Goal: Task Accomplishment & Management: Manage account settings

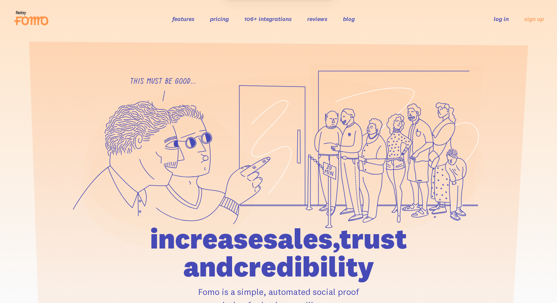
click at [504, 21] on link "log in" at bounding box center [501, 18] width 15 height 7
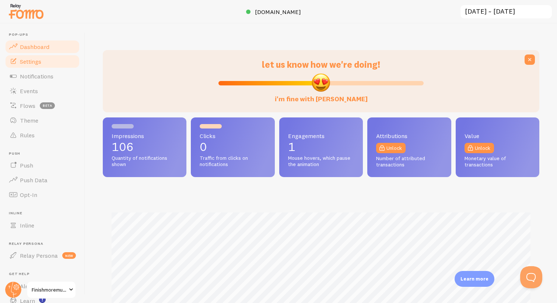
click at [41, 63] on span "Settings" at bounding box center [30, 61] width 21 height 7
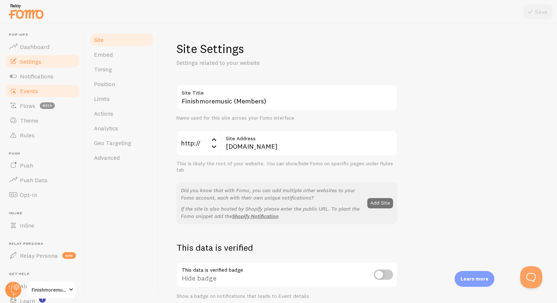
click at [29, 88] on span "Events" at bounding box center [29, 90] width 18 height 7
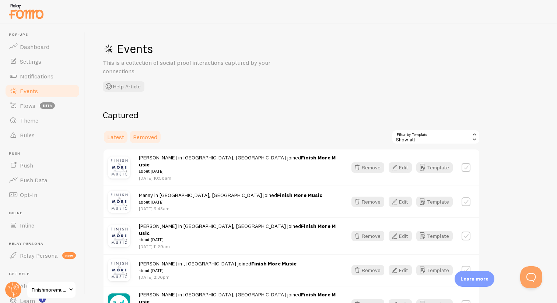
click at [147, 137] on span "Removed" at bounding box center [145, 136] width 24 height 7
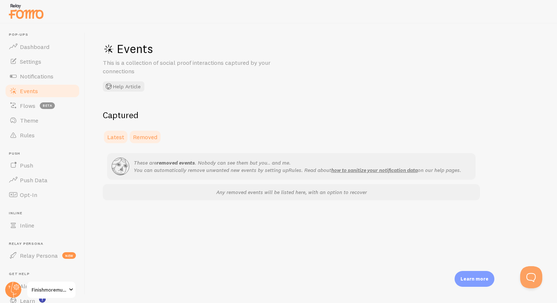
click at [118, 136] on span "Latest" at bounding box center [115, 136] width 17 height 7
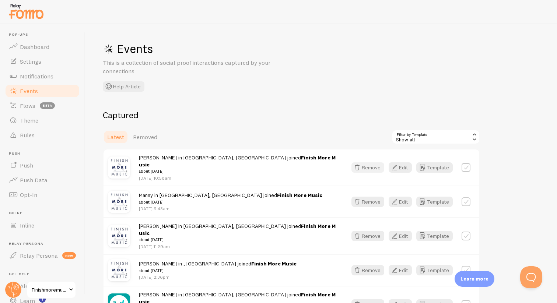
click at [361, 164] on icon "button" at bounding box center [357, 167] width 9 height 9
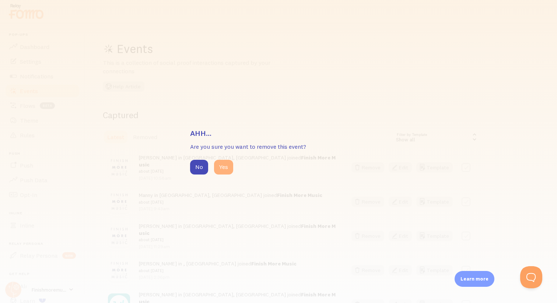
click at [221, 167] on button "Yes" at bounding box center [223, 167] width 19 height 15
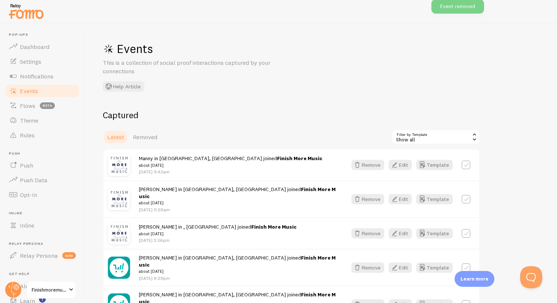
click at [469, 141] on div "Show all" at bounding box center [436, 137] width 88 height 15
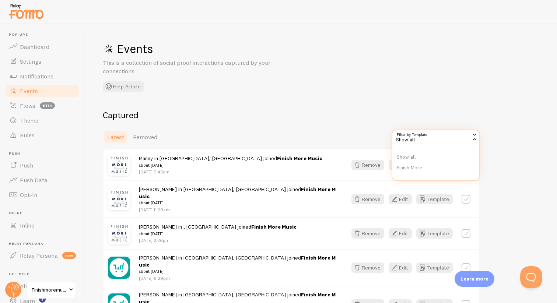
click at [469, 141] on div "Show all" at bounding box center [436, 137] width 88 height 15
click at [471, 165] on div "Remove Edit Template" at bounding box center [411, 165] width 128 height 10
click at [469, 161] on label at bounding box center [466, 165] width 9 height 9
checkbox input "true"
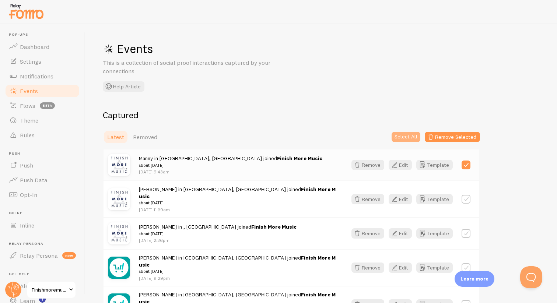
click at [411, 139] on button "Select All" at bounding box center [406, 137] width 29 height 10
checkbox input "true"
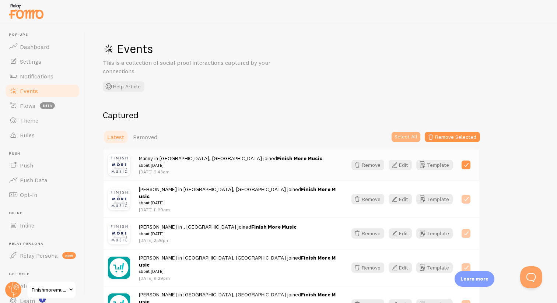
checkbox input "true"
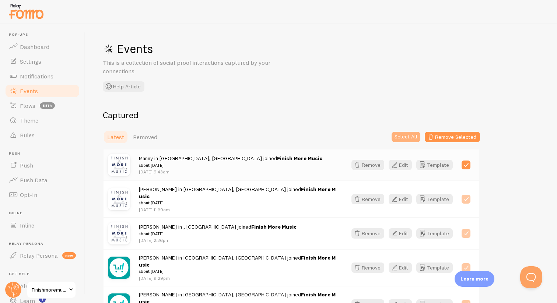
checkbox input "true"
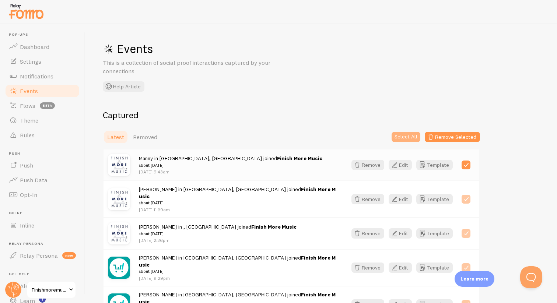
checkbox input "true"
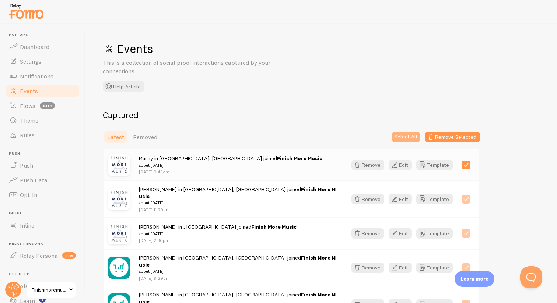
checkbox input "true"
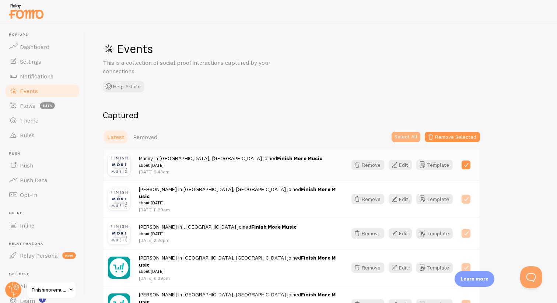
checkbox input "true"
click at [456, 136] on button "Remove Selected" at bounding box center [452, 137] width 55 height 10
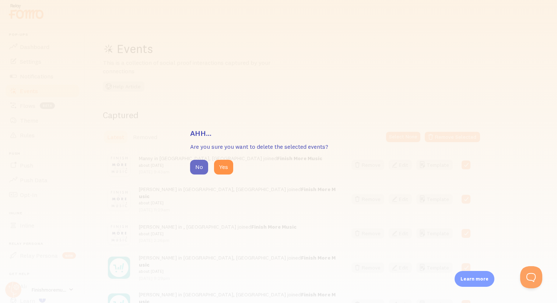
click at [203, 168] on button "No" at bounding box center [199, 167] width 18 height 15
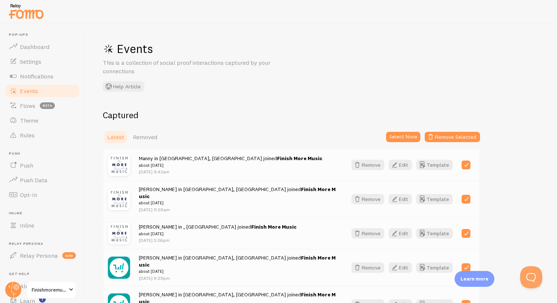
click at [463, 165] on label at bounding box center [466, 165] width 9 height 9
click at [442, 140] on button "Remove Selected" at bounding box center [452, 137] width 55 height 10
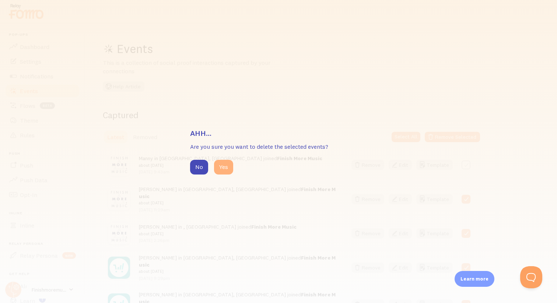
click at [227, 168] on button "Yes" at bounding box center [223, 167] width 19 height 15
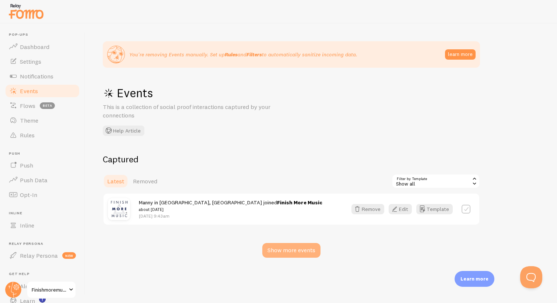
click at [288, 248] on div "Show more events" at bounding box center [291, 250] width 58 height 15
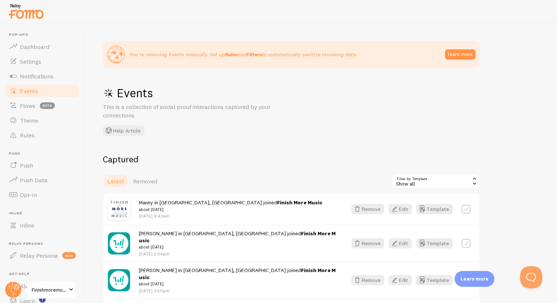
click at [453, 185] on div "Show all" at bounding box center [436, 181] width 88 height 15
click at [468, 209] on label at bounding box center [466, 209] width 9 height 9
checkbox input "true"
click at [417, 181] on button "Select All" at bounding box center [406, 181] width 29 height 10
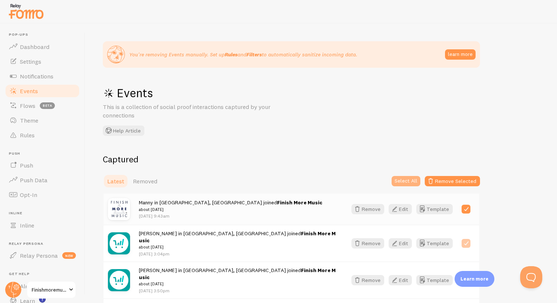
checkbox input "true"
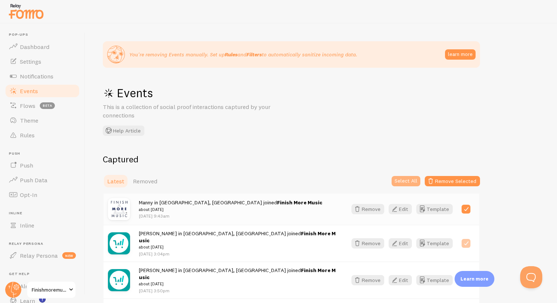
checkbox input "true"
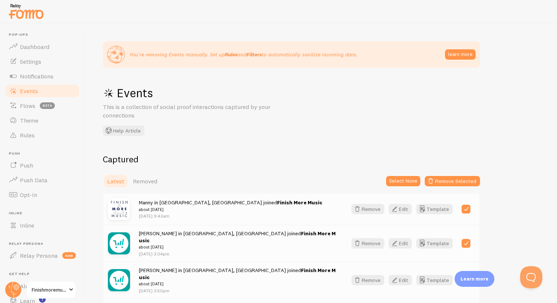
click at [468, 207] on label at bounding box center [466, 209] width 9 height 9
checkbox input "false"
click at [451, 184] on button "Remove Selected" at bounding box center [452, 181] width 55 height 10
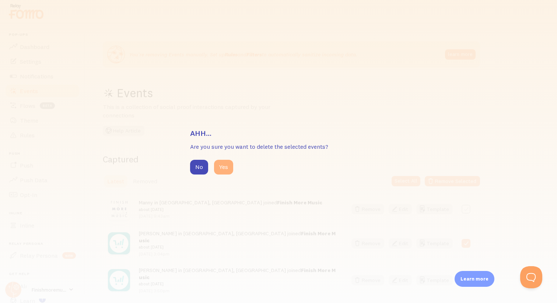
click at [225, 168] on button "Yes" at bounding box center [223, 167] width 19 height 15
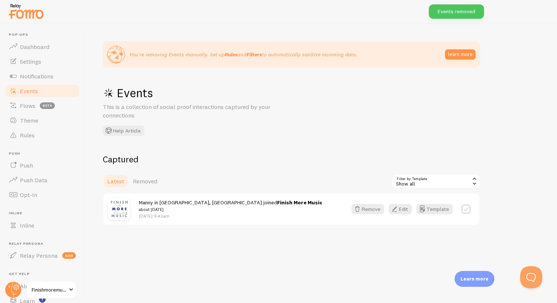
scroll to position [4, 0]
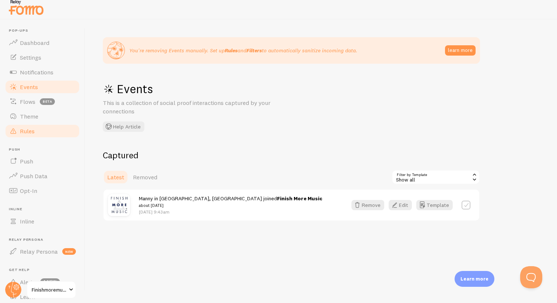
click at [59, 134] on link "Rules" at bounding box center [42, 131] width 76 height 15
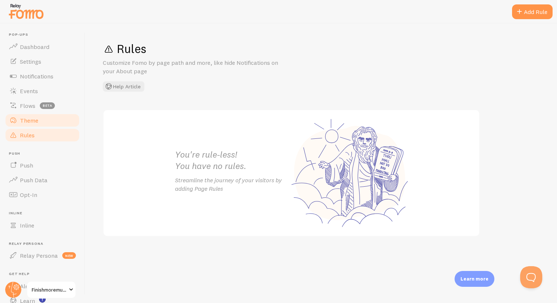
click at [48, 125] on link "Theme" at bounding box center [42, 120] width 76 height 15
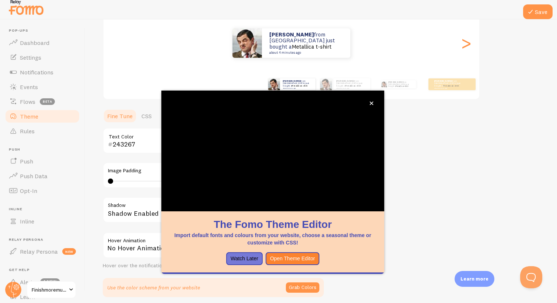
scroll to position [123, 0]
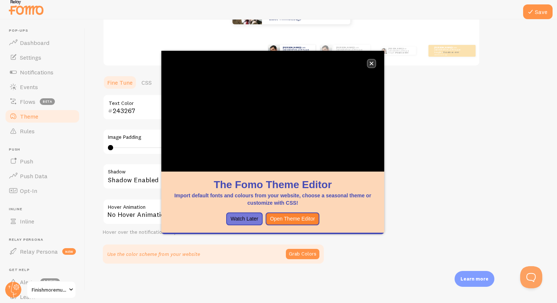
click at [370, 63] on icon "close," at bounding box center [371, 64] width 4 height 4
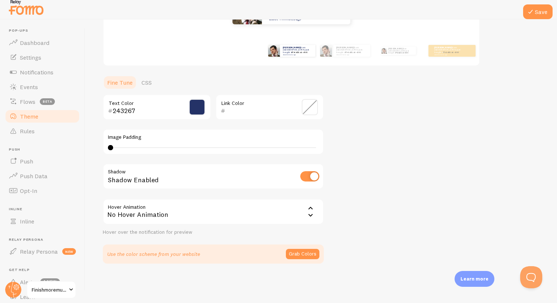
click at [205, 215] on div "No Hover Animation" at bounding box center [213, 212] width 221 height 26
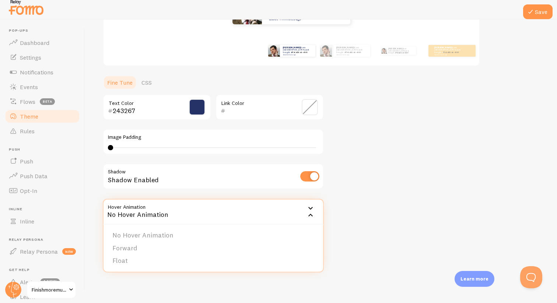
click at [402, 213] on div "Theme Choose a theme for your notifications Classic [PERSON_NAME] from [GEOGRAP…" at bounding box center [321, 89] width 436 height 350
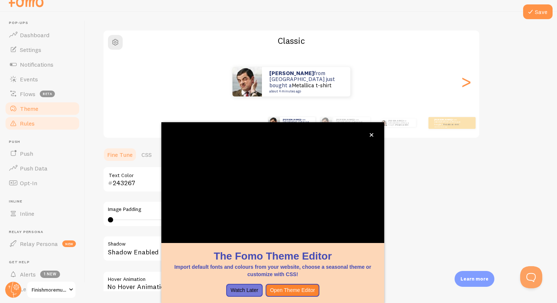
scroll to position [46, 0]
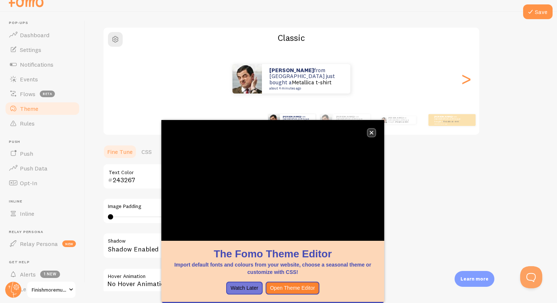
click at [373, 132] on icon "close," at bounding box center [371, 133] width 4 height 4
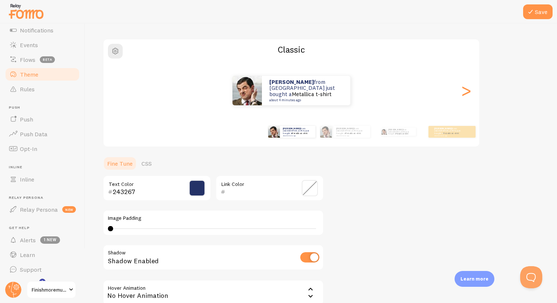
scroll to position [0, 0]
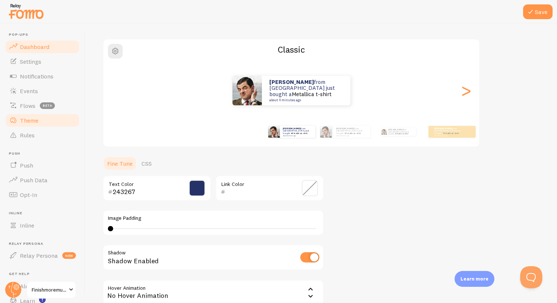
click at [27, 46] on span "Dashboard" at bounding box center [34, 46] width 29 height 7
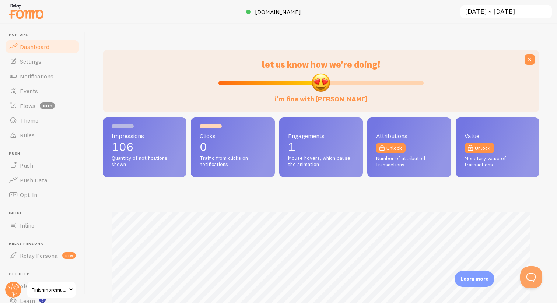
scroll to position [193, 436]
click at [326, 148] on p "1" at bounding box center [321, 147] width 66 height 12
click at [309, 138] on span "Engagements" at bounding box center [321, 136] width 66 height 6
drag, startPoint x: 318, startPoint y: 83, endPoint x: 322, endPoint y: 84, distance: 4.8
type input "51"
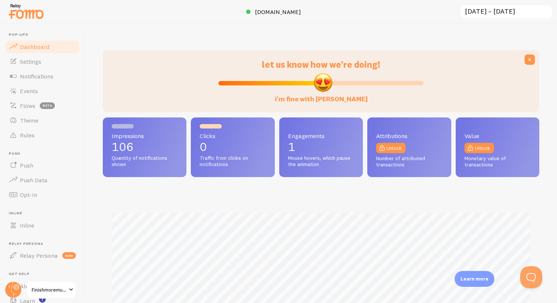
click at [322, 84] on input "i'm fine with [PERSON_NAME]" at bounding box center [320, 83] width 205 height 9
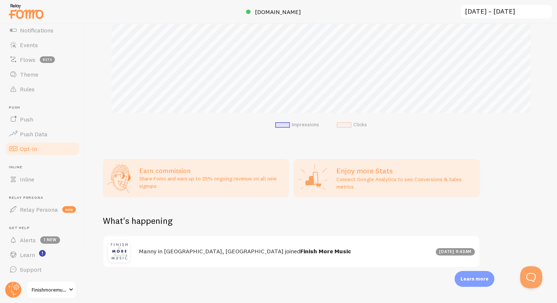
scroll to position [0, 0]
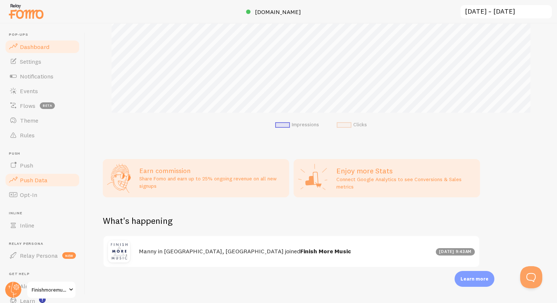
click at [34, 182] on span "Push Data" at bounding box center [34, 179] width 28 height 7
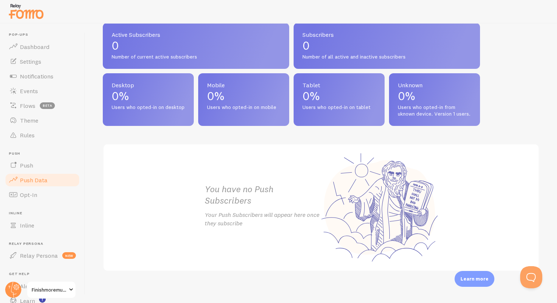
scroll to position [326, 0]
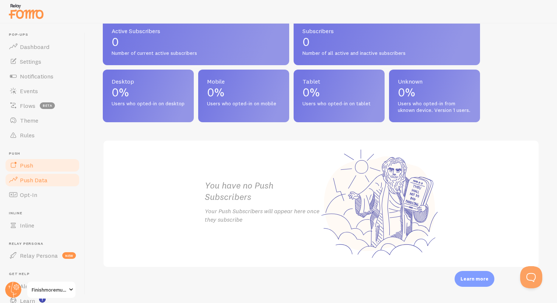
click at [48, 160] on link "Push" at bounding box center [42, 165] width 76 height 15
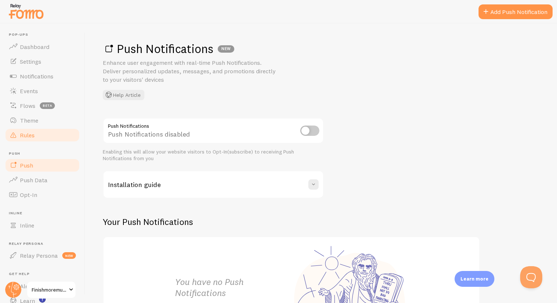
click at [47, 134] on link "Rules" at bounding box center [42, 135] width 76 height 15
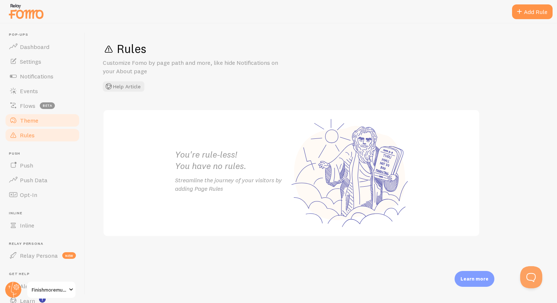
click at [43, 123] on link "Theme" at bounding box center [42, 120] width 76 height 15
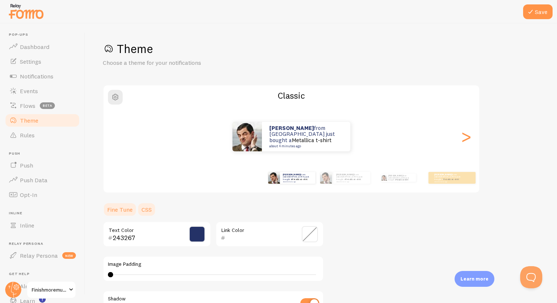
click at [145, 205] on link "CSS" at bounding box center [146, 209] width 19 height 15
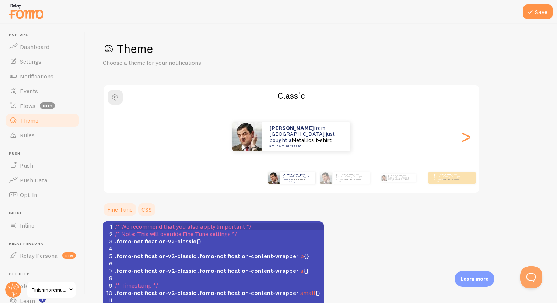
click at [125, 209] on link "Fine Tune" at bounding box center [120, 209] width 34 height 15
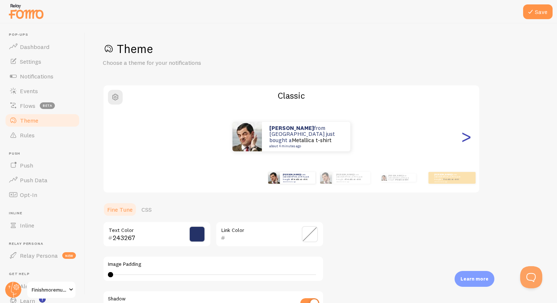
click at [464, 140] on div ">" at bounding box center [466, 136] width 9 height 53
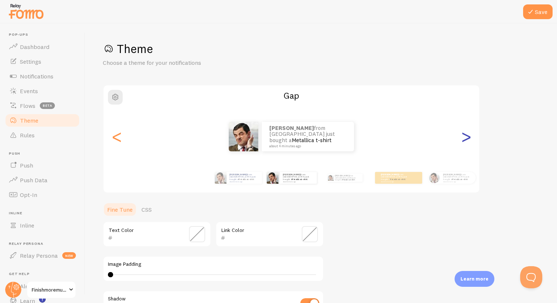
click at [464, 140] on div ">" at bounding box center [466, 136] width 9 height 53
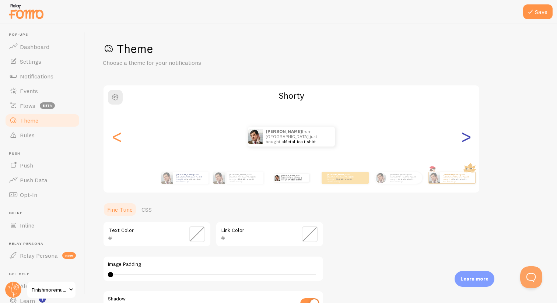
click at [464, 140] on div ">" at bounding box center [466, 136] width 9 height 53
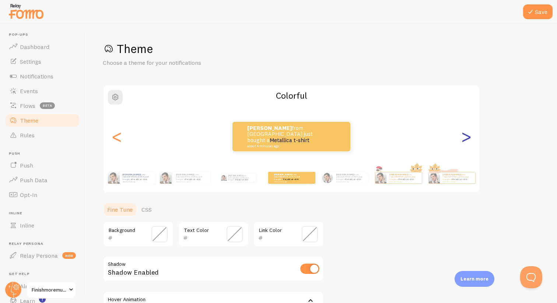
click at [464, 140] on div ">" at bounding box center [466, 136] width 9 height 53
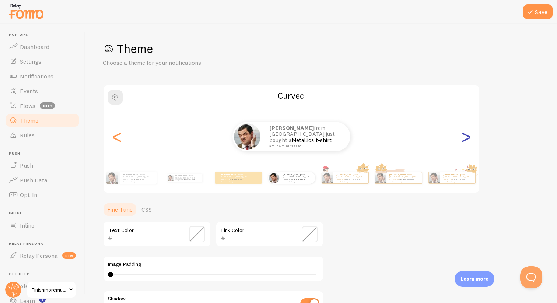
click at [464, 140] on div ">" at bounding box center [466, 136] width 9 height 53
type input "0"
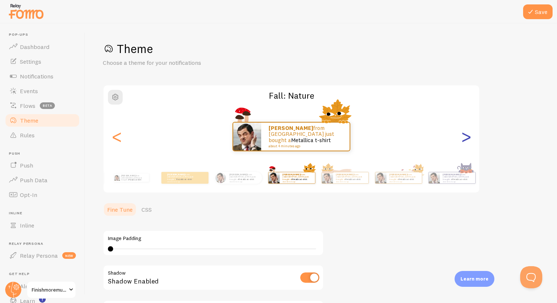
click at [464, 140] on div ">" at bounding box center [466, 136] width 9 height 53
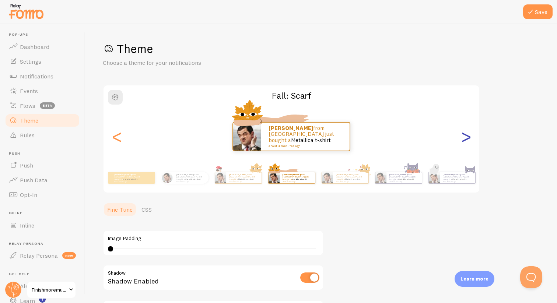
click at [464, 140] on div ">" at bounding box center [466, 136] width 9 height 53
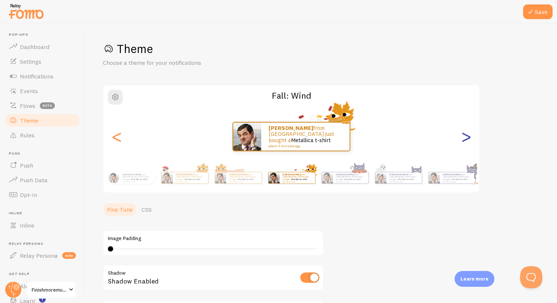
click at [464, 140] on div ">" at bounding box center [466, 136] width 9 height 53
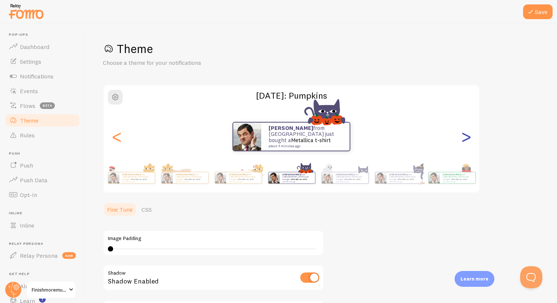
click at [464, 140] on div ">" at bounding box center [466, 136] width 9 height 53
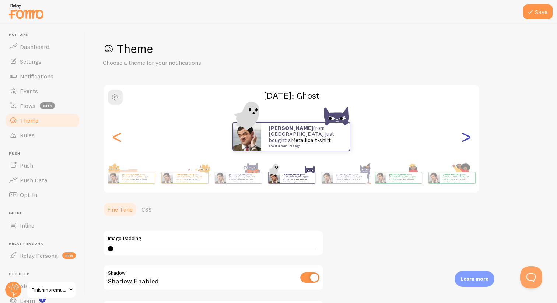
click at [464, 140] on div ">" at bounding box center [466, 136] width 9 height 53
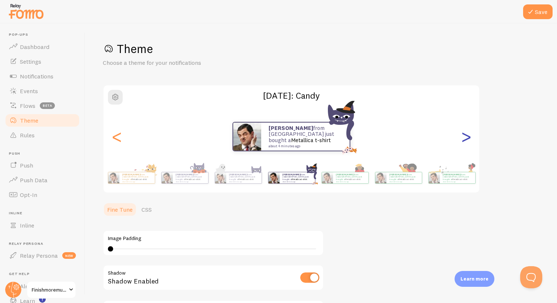
click at [464, 140] on div ">" at bounding box center [466, 136] width 9 height 53
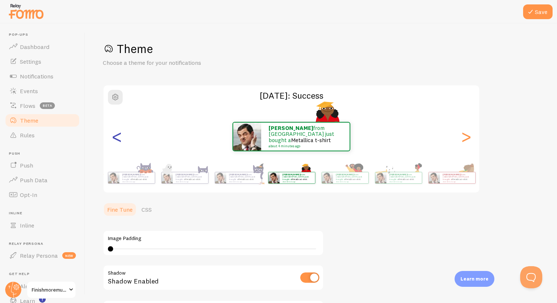
click at [115, 137] on div "<" at bounding box center [116, 136] width 9 height 53
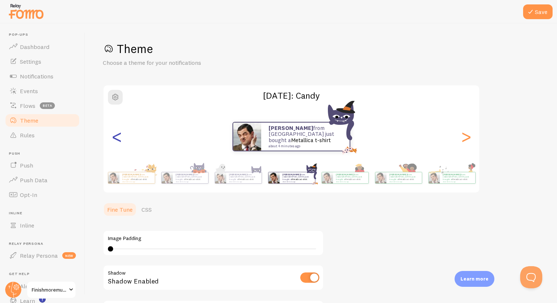
click at [115, 137] on div "<" at bounding box center [116, 136] width 9 height 53
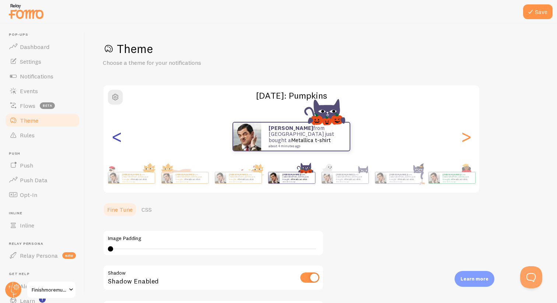
click at [115, 137] on div "<" at bounding box center [116, 136] width 9 height 53
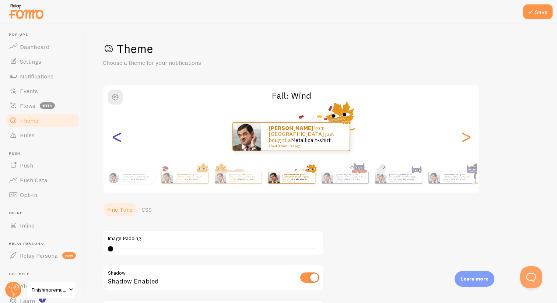
click at [115, 137] on div "<" at bounding box center [116, 136] width 9 height 53
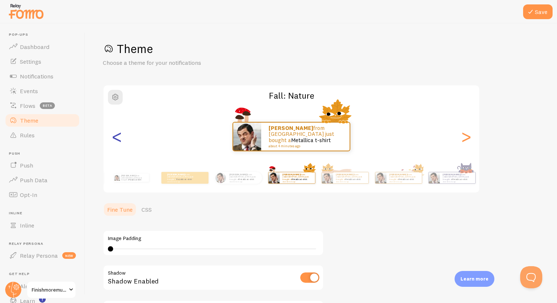
click at [115, 137] on div "<" at bounding box center [116, 136] width 9 height 53
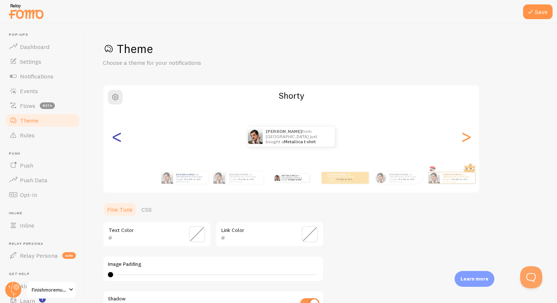
click at [115, 137] on div "<" at bounding box center [116, 136] width 9 height 53
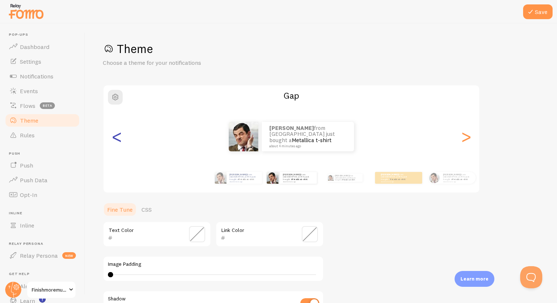
click at [115, 137] on div "<" at bounding box center [116, 136] width 9 height 53
type input "243267"
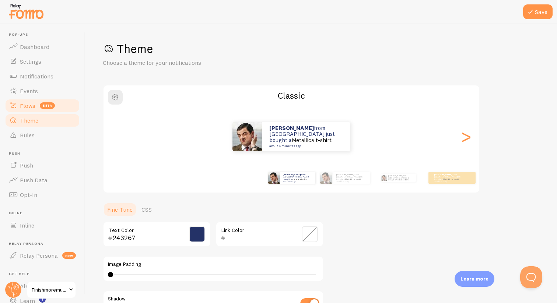
click at [36, 102] on link "Flows beta" at bounding box center [42, 105] width 76 height 15
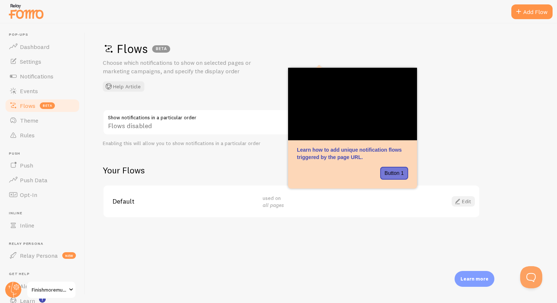
click at [460, 201] on span at bounding box center [457, 201] width 9 height 9
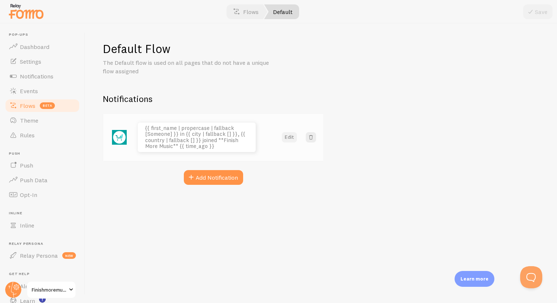
click at [292, 137] on button "Edit" at bounding box center [289, 137] width 15 height 10
